Goal: Task Accomplishment & Management: Use online tool/utility

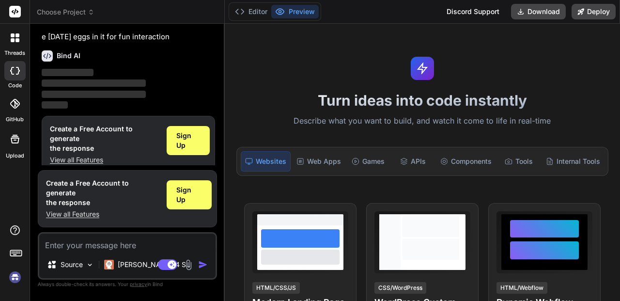
scroll to position [90, 0]
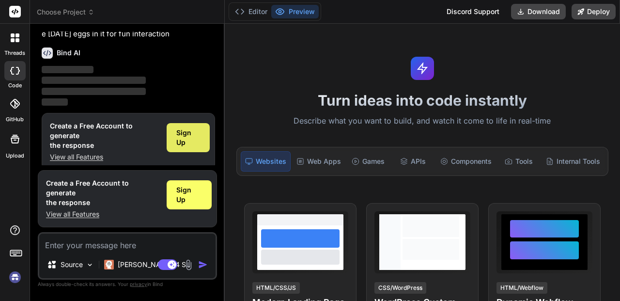
click at [171, 139] on div "Sign Up" at bounding box center [188, 137] width 43 height 29
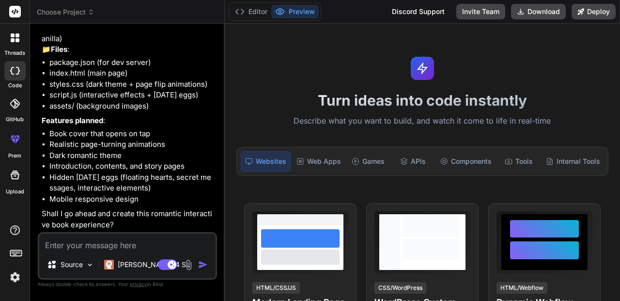
scroll to position [164, 0]
click at [93, 248] on textarea at bounding box center [127, 241] width 176 height 17
type textarea "x"
type textarea "y"
type textarea "x"
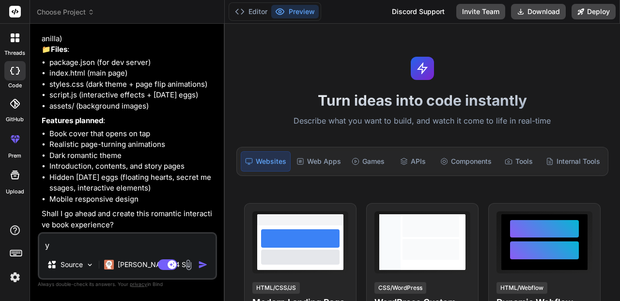
type textarea "ye"
type textarea "x"
type textarea "yes"
type textarea "x"
type textarea "yess"
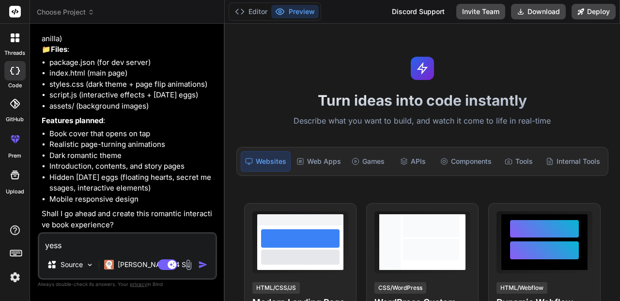
type textarea "x"
type textarea "yess"
type textarea "x"
type textarea "yess a"
type textarea "x"
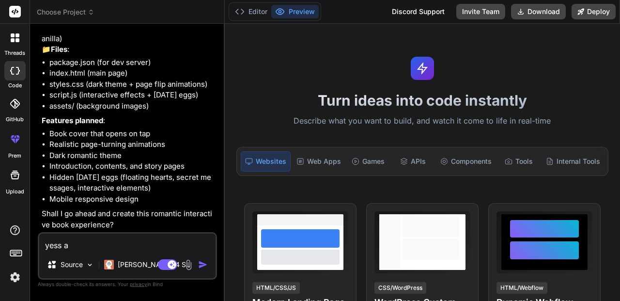
type textarea "yess al"
type textarea "x"
type textarea "yess also"
type textarea "x"
type textarea "yess also"
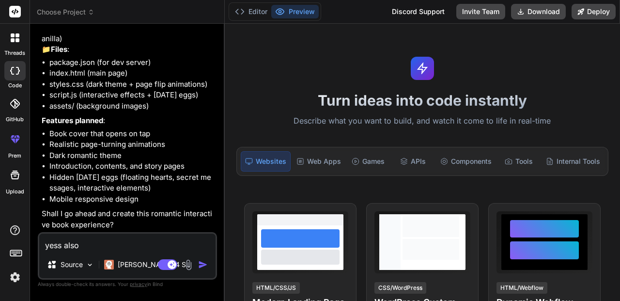
type textarea "x"
type textarea "yess also a"
type textarea "x"
type textarea "yess also ad"
type textarea "x"
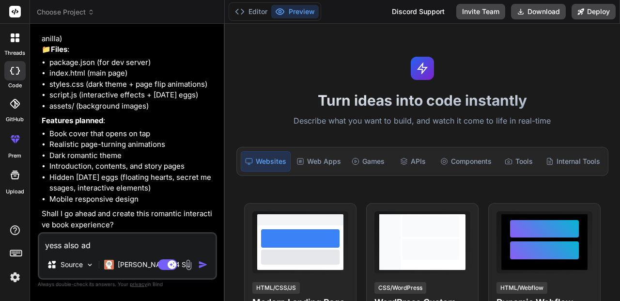
type textarea "yess also add"
type textarea "x"
type textarea "yess also add"
type textarea "x"
type textarea "yess also add 1"
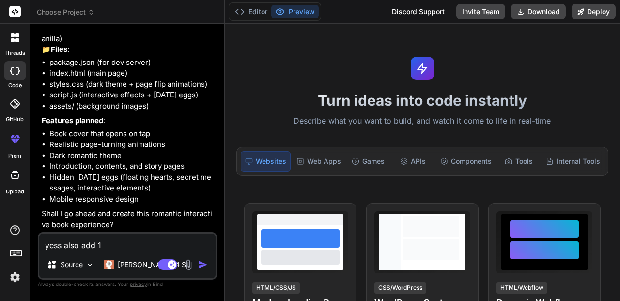
type textarea "x"
type textarea "yess also add 10"
type textarea "x"
type textarea "yess also add 10"
type textarea "x"
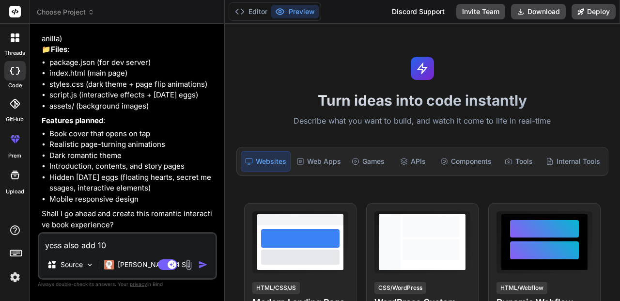
type textarea "yess also add 10 s"
type textarea "x"
type textarea "yess also add 10 st"
type textarea "x"
type textarea "yess also add 10 sto"
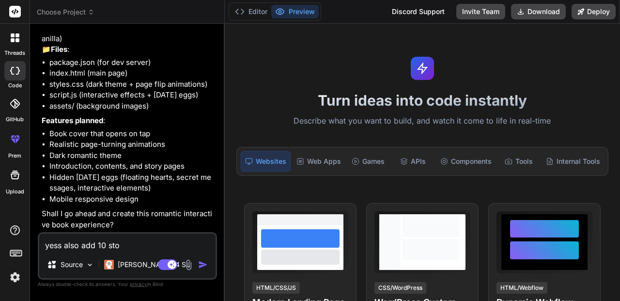
type textarea "x"
type textarea "yess also add 10 stor"
type textarea "x"
type textarea "yess also add 10 stori"
type textarea "x"
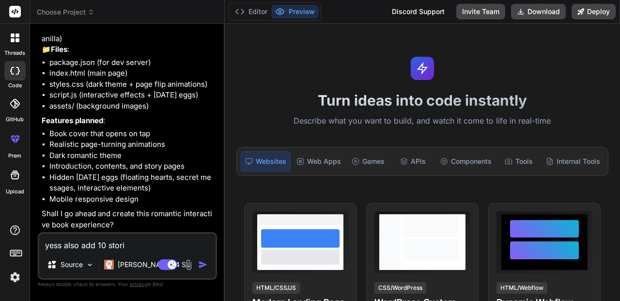
type textarea "yess also add 10 [PERSON_NAME]"
type textarea "x"
type textarea "yess also add 10 stories"
type textarea "x"
type textarea "yess also add 10 stories i"
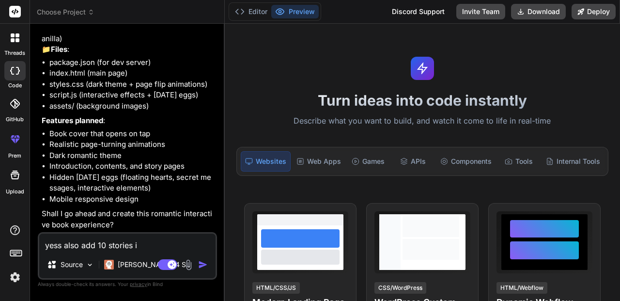
type textarea "x"
type textarea "yess also add 10 stories in"
type textarea "x"
type textarea "yess also add 10 stories in"
type textarea "x"
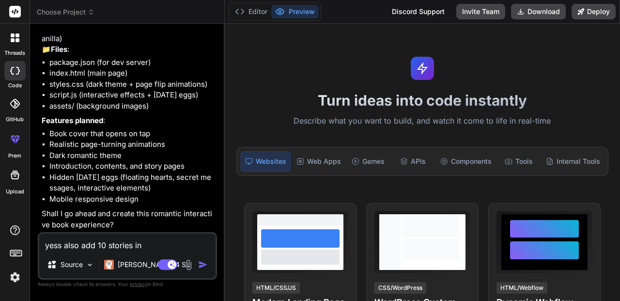
type textarea "yess also add 10 stories in i"
type textarea "x"
type textarea "yess also add 10 stories in it"
type textarea "x"
type textarea "yess also add 10 stories in it"
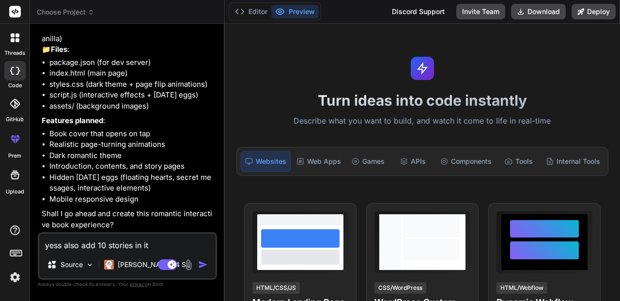
type textarea "x"
type textarea "yess also add 10 stories in it l"
type textarea "x"
type textarea "yess also add 10 stories in it li"
type textarea "x"
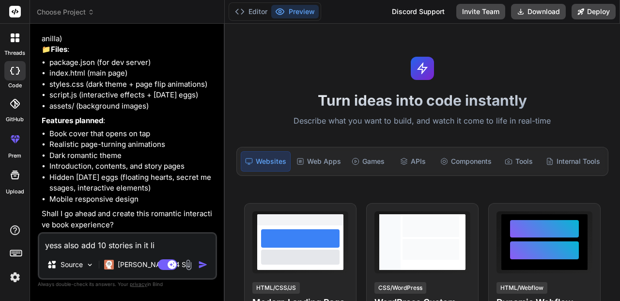
type textarea "yess also add 10 stories in it lik"
type textarea "x"
type textarea "yess also add 10 stories in it like"
type textarea "x"
type textarea "yess also add 10 stories in it like"
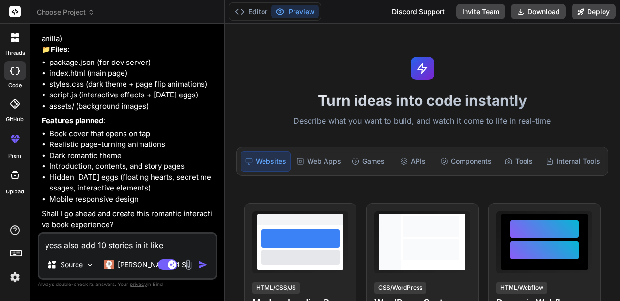
type textarea "x"
type textarea "yess also add 10 stories in it like 1"
type textarea "x"
type textarea "yess also add 10 stories in it like 10"
type textarea "x"
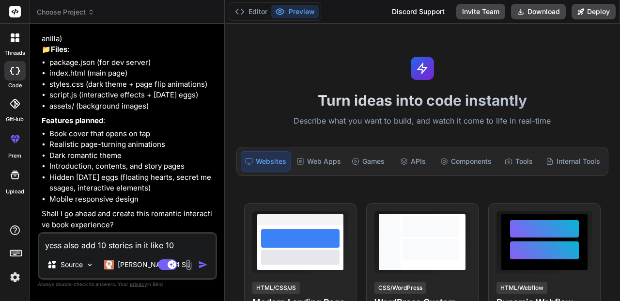
type textarea "yess also add 10 stories in it like 10"
type textarea "x"
type textarea "yess also add 10 stories in it like 10 s"
type textarea "x"
type textarea "yess also add 10 stories in it like 10 st"
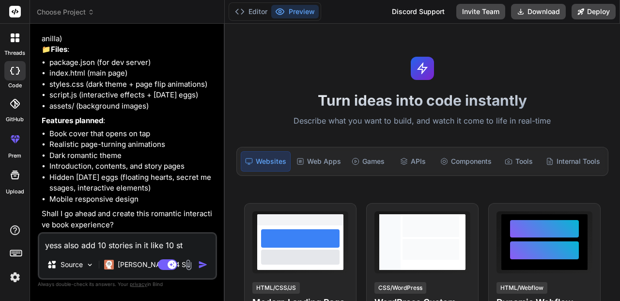
type textarea "x"
type textarea "yess also add 10 stories in it like 10 sto"
type textarea "x"
type textarea "yess also add 10 stories in it like 10 stor"
type textarea "x"
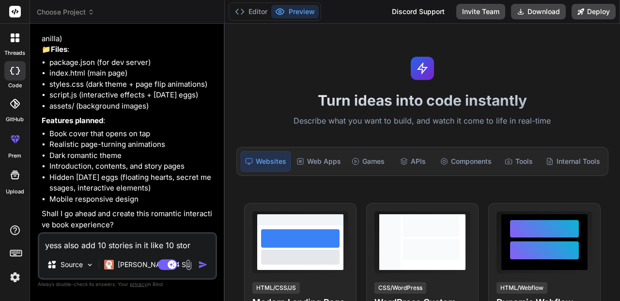
type textarea "yess also add 10 stories in it like 10 story"
type textarea "x"
type textarea "yess also add 10 stories in it like 10 story"
type textarea "x"
type textarea "yess also add 10 stories in it like 10 story p"
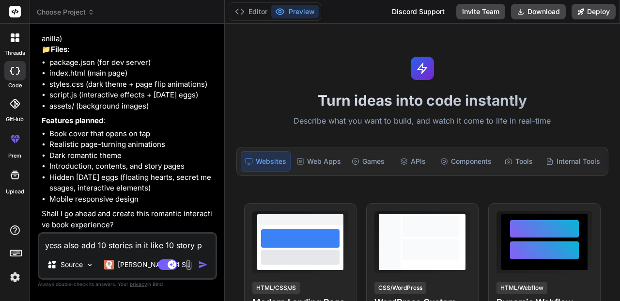
type textarea "x"
type textarea "yess also add 10 stories in it like 10 story pa"
type textarea "x"
type textarea "yess also add 10 stories in it like 10 story pag"
type textarea "x"
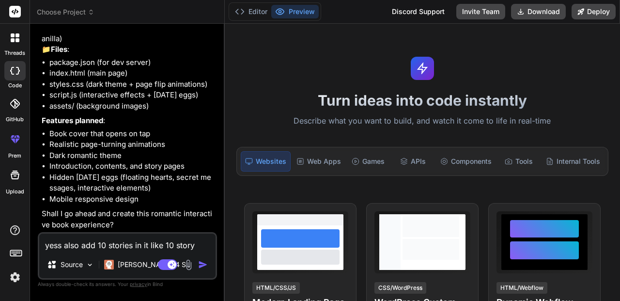
type textarea "yess also add 10 stories in it like 10 story page"
type textarea "x"
type textarea "yess also add 10 stories in it like 10 story pages"
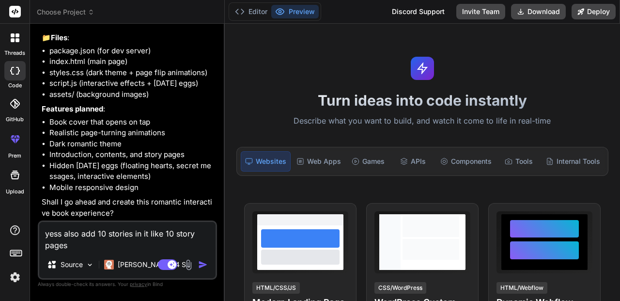
type textarea "x"
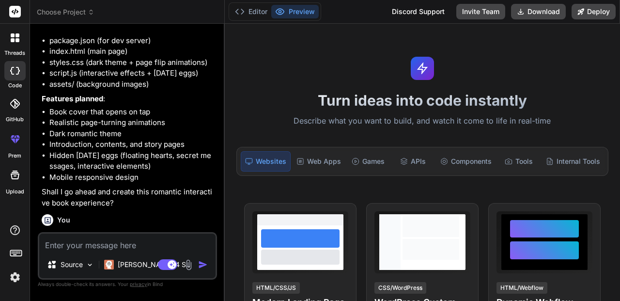
scroll to position [265, 0]
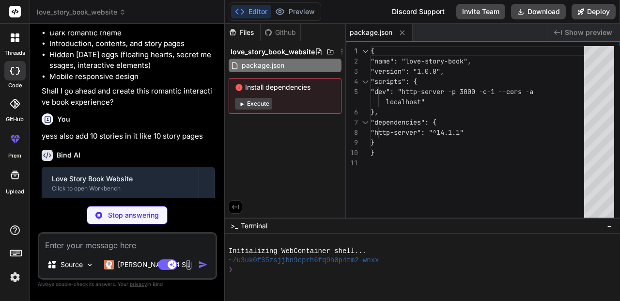
click at [254, 105] on button "Execute" at bounding box center [253, 104] width 37 height 12
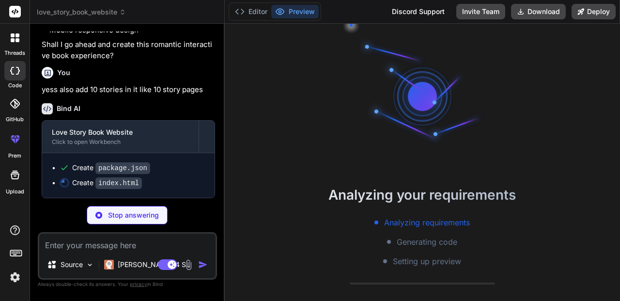
scroll to position [332, 0]
type textarea "x"
type textarea "</body> </html>"
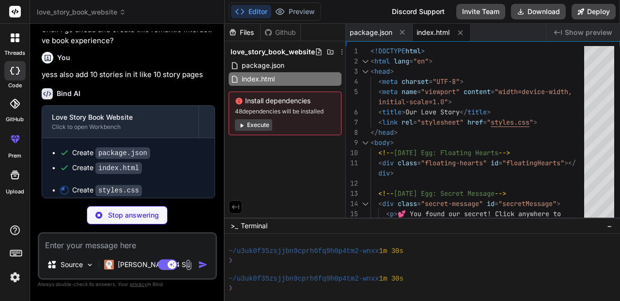
scroll to position [120, 0]
click at [257, 126] on button "Execute" at bounding box center [253, 125] width 37 height 12
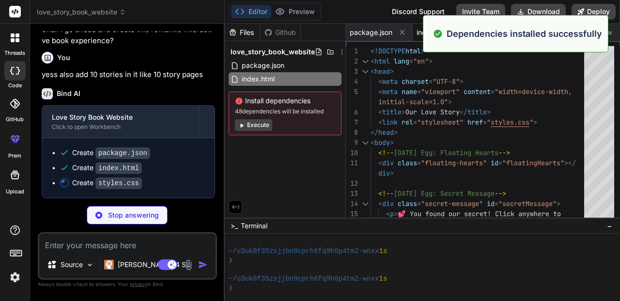
scroll to position [347, 0]
click at [259, 123] on button "Execute" at bounding box center [253, 125] width 37 height 12
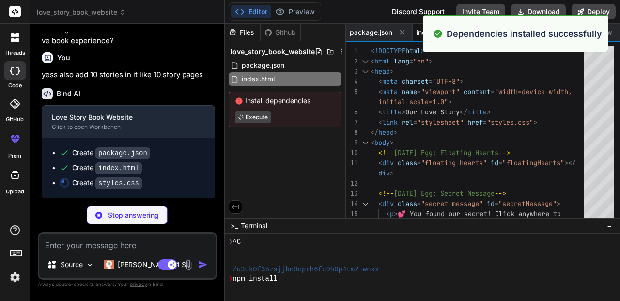
scroll to position [304, 0]
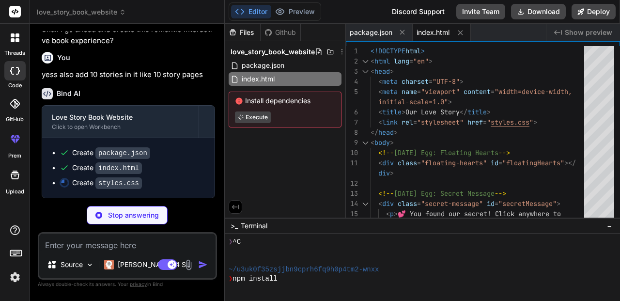
type textarea "x"
type textarea ".story-image img { height: 150px; } }"
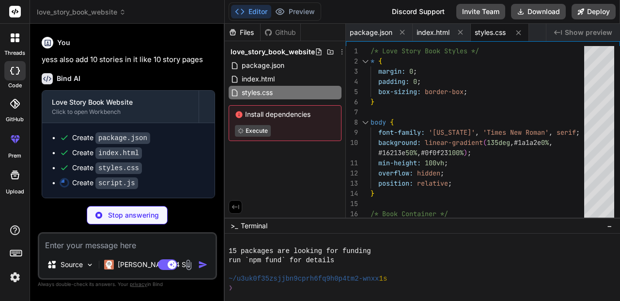
scroll to position [396, 0]
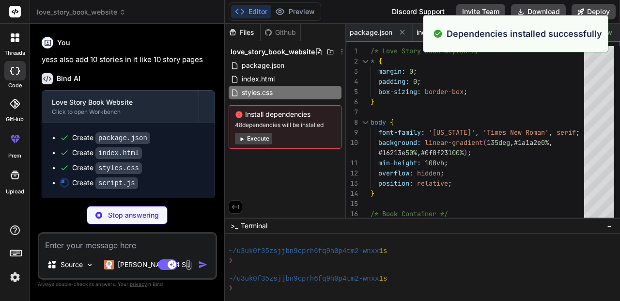
click at [254, 139] on button "Execute" at bounding box center [253, 139] width 37 height 12
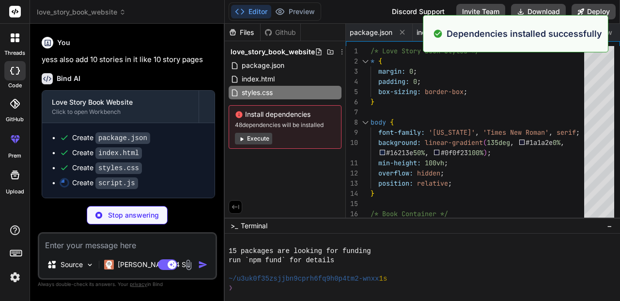
scroll to position [534, 0]
click at [258, 133] on button "Execute" at bounding box center [253, 139] width 37 height 12
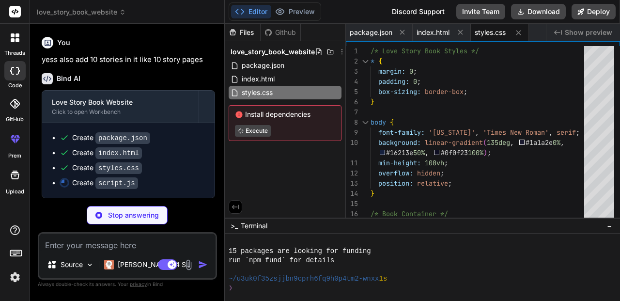
scroll to position [672, 0]
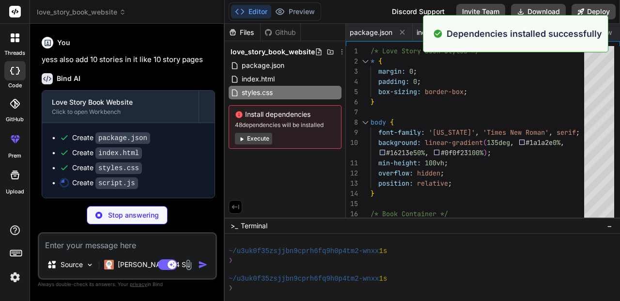
click at [258, 133] on button "Execute" at bounding box center [253, 139] width 37 height 12
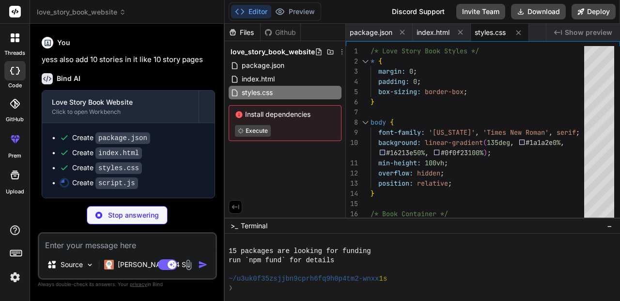
scroll to position [810, 0]
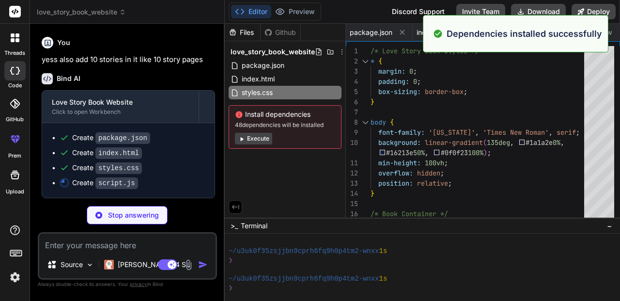
click at [256, 140] on button "Execute" at bounding box center [253, 139] width 37 height 12
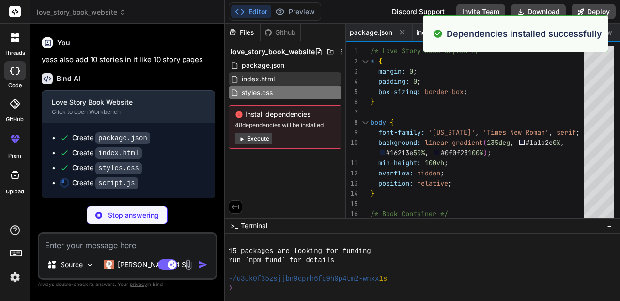
scroll to position [948, 0]
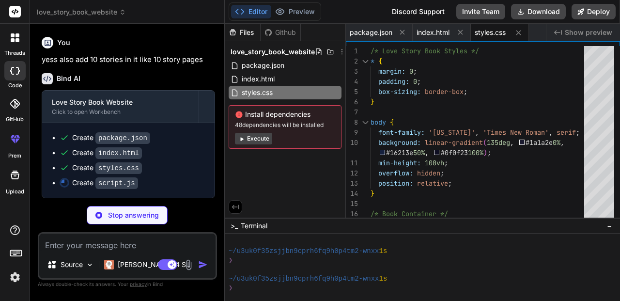
type textarea "x"
type textarea "setTimeout(addProgressIndicator, 1000);"
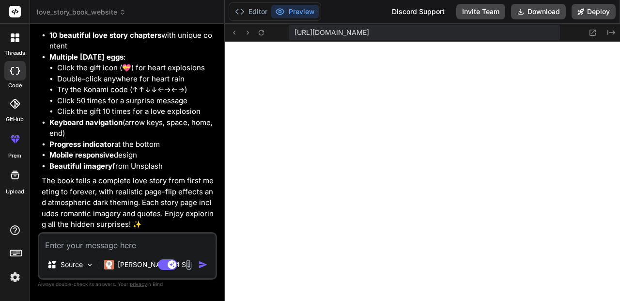
scroll to position [676, 0]
click at [608, 31] on icon at bounding box center [611, 32] width 8 height 5
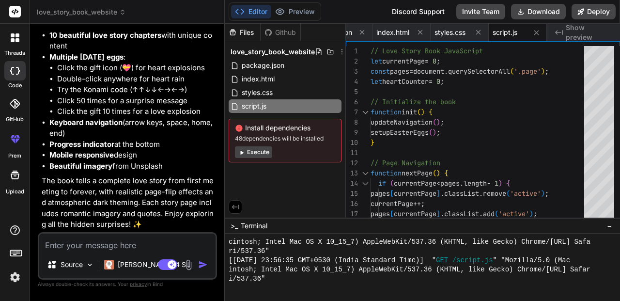
click at [257, 148] on button "Execute" at bounding box center [253, 152] width 37 height 12
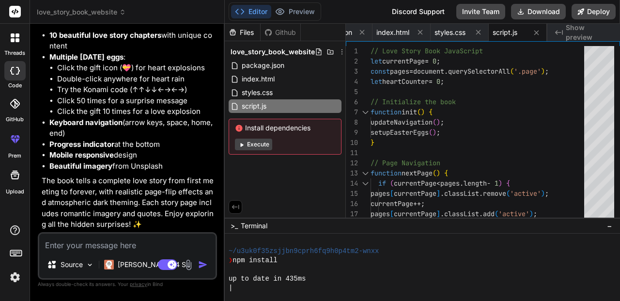
scroll to position [1564, 0]
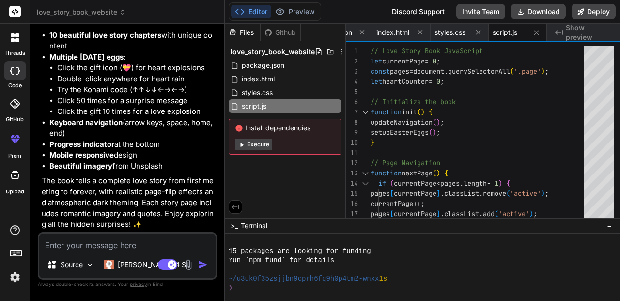
type textarea "x"
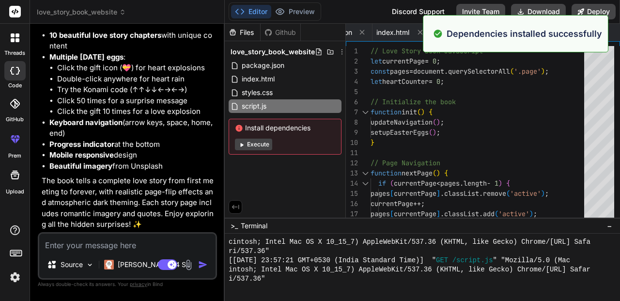
scroll to position [1887, 0]
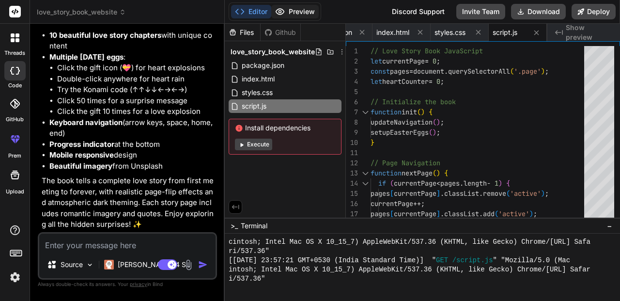
click at [309, 8] on button "Preview" at bounding box center [294, 12] width 47 height 14
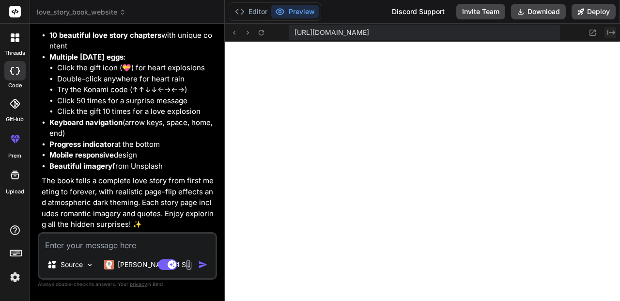
click at [609, 35] on icon "Created with Pixso." at bounding box center [611, 33] width 8 height 8
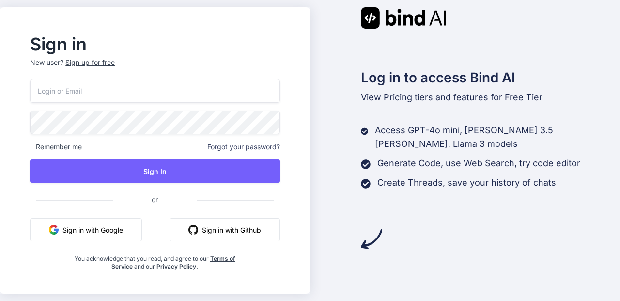
click at [118, 222] on button "Sign in with Google" at bounding box center [86, 229] width 112 height 23
